Goal: Information Seeking & Learning: Learn about a topic

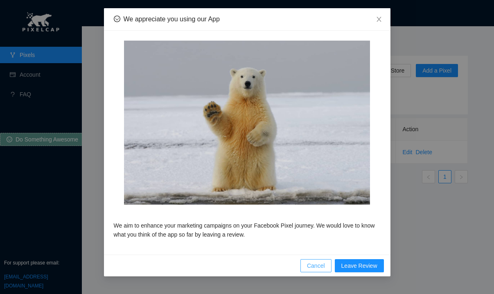
click at [306, 261] on button "Cancel" at bounding box center [316, 265] width 31 height 13
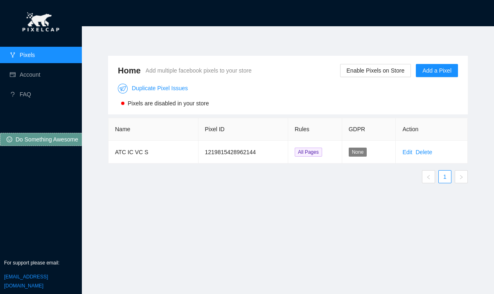
click at [166, 195] on div "Home Add multiple facebook pixels to your store Enable Pixels on Store Add a Pi…" at bounding box center [288, 155] width 380 height 218
click at [41, 71] on link "Account" at bounding box center [30, 74] width 21 height 7
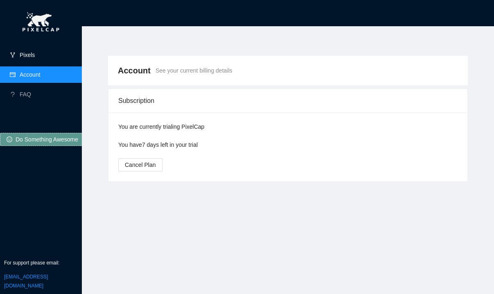
click at [35, 55] on link "Pixels" at bounding box center [27, 55] width 15 height 7
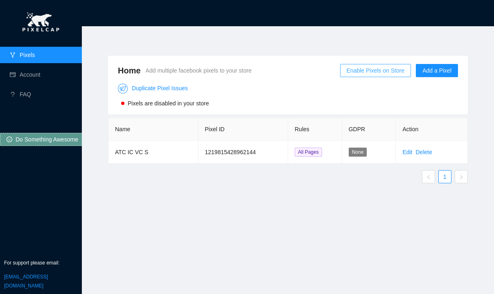
click at [349, 74] on span "Enable Pixels on Store" at bounding box center [376, 70] width 58 height 9
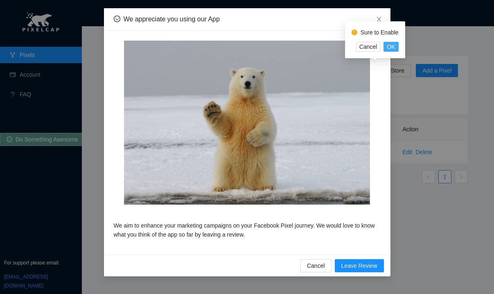
click at [388, 46] on span "OK" at bounding box center [391, 46] width 8 height 9
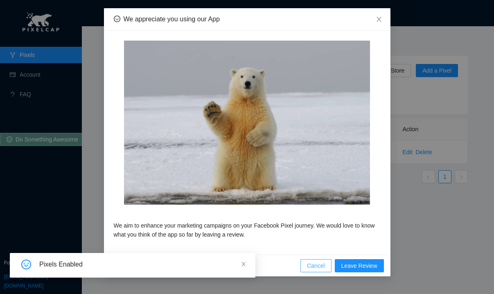
click at [306, 259] on button "Cancel" at bounding box center [316, 265] width 31 height 13
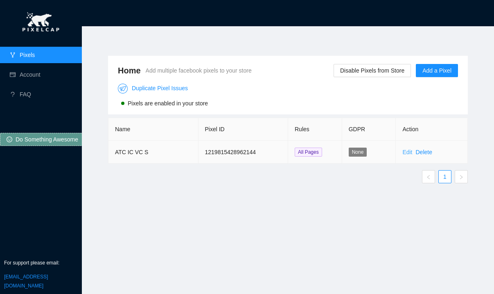
click at [406, 153] on link "Edit" at bounding box center [408, 152] width 10 height 7
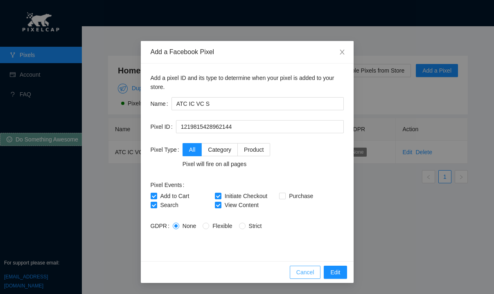
click at [300, 270] on span "Cancel" at bounding box center [306, 272] width 18 height 9
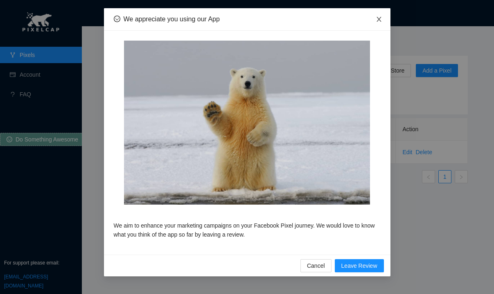
click at [379, 20] on icon "close" at bounding box center [379, 19] width 7 height 7
click at [316, 264] on span "Cancel" at bounding box center [316, 265] width 18 height 9
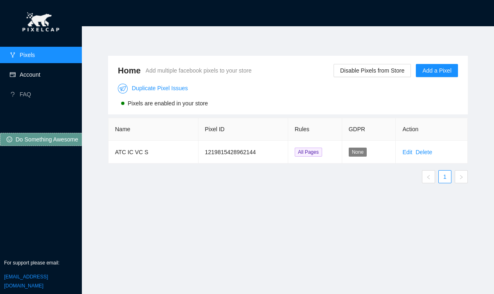
click at [41, 74] on link "Account" at bounding box center [30, 74] width 21 height 7
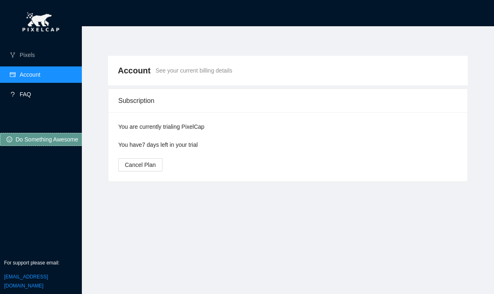
click at [31, 96] on link "FAQ" at bounding box center [25, 94] width 11 height 7
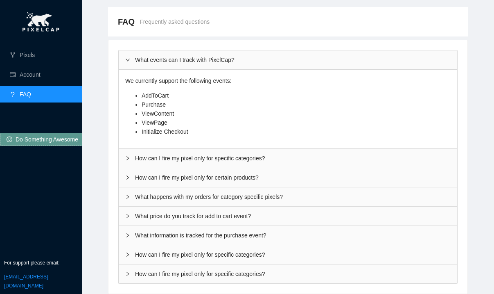
scroll to position [49, 0]
click at [272, 157] on div "How can I fire my pixel only for specific categories?" at bounding box center [288, 158] width 339 height 19
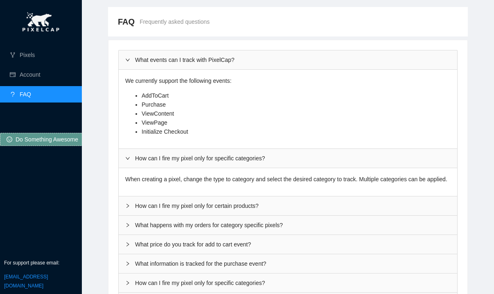
click at [272, 155] on div "How can I fire my pixel only for specific categories?" at bounding box center [288, 158] width 339 height 19
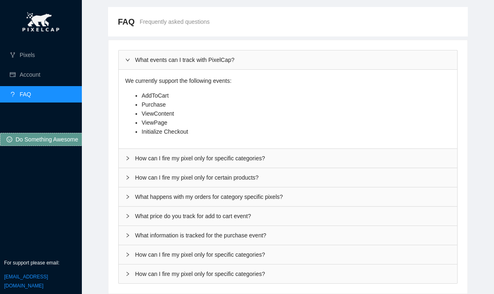
click at [259, 219] on div "What price do you track for add to cart event?" at bounding box center [288, 215] width 339 height 19
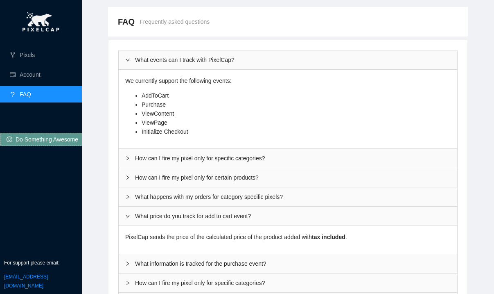
click at [259, 219] on div "What price do you track for add to cart event?" at bounding box center [288, 215] width 339 height 19
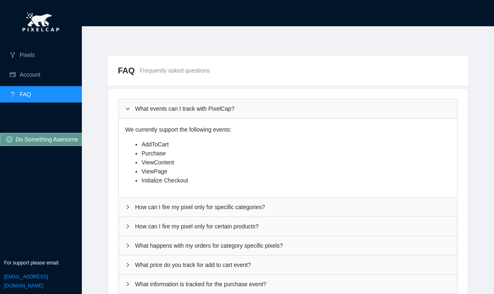
scroll to position [0, 0]
click at [23, 73] on link "Account" at bounding box center [30, 74] width 21 height 7
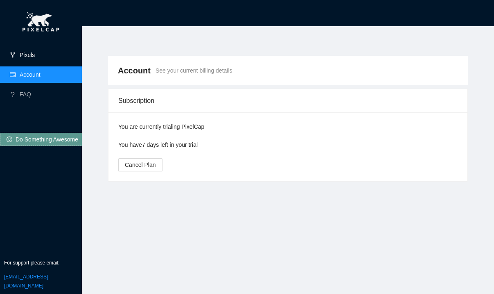
click at [35, 58] on link "Pixels" at bounding box center [27, 55] width 15 height 7
